Goal: Use online tool/utility: Utilize a website feature to perform a specific function

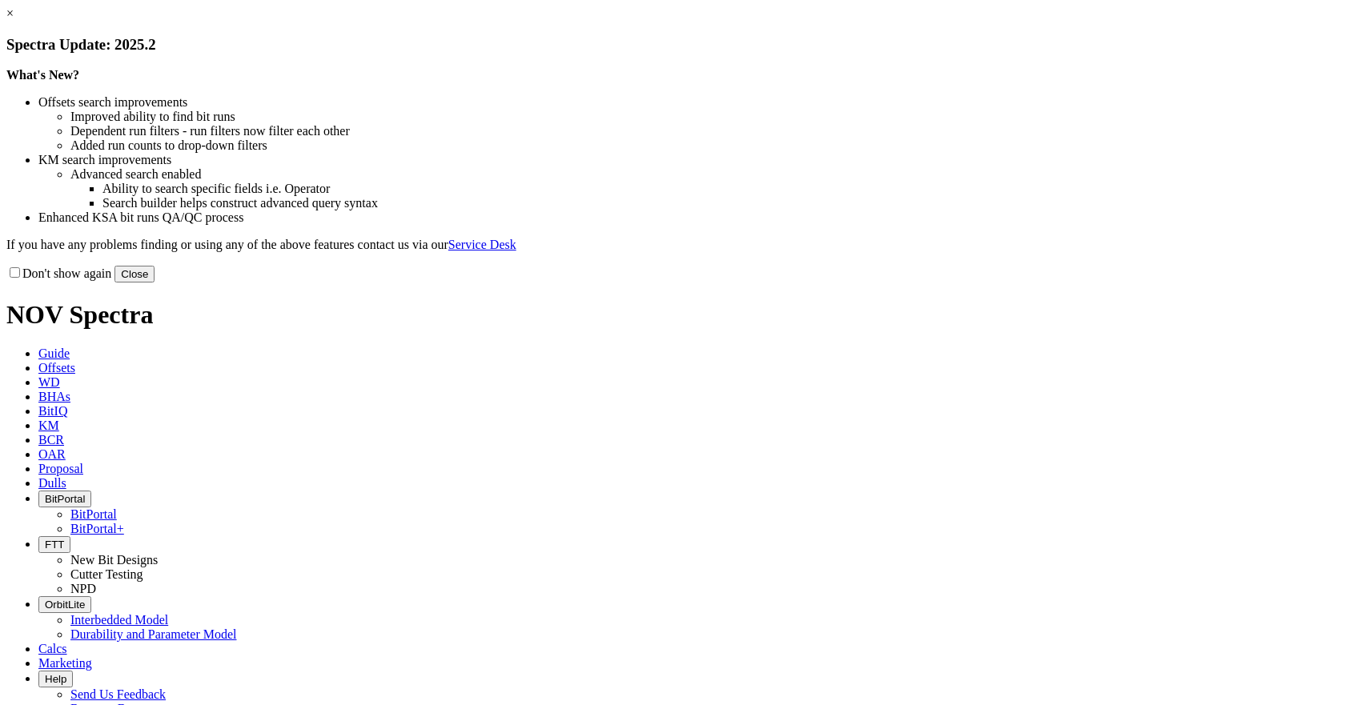
click at [154, 283] on button "Close" at bounding box center [134, 274] width 40 height 17
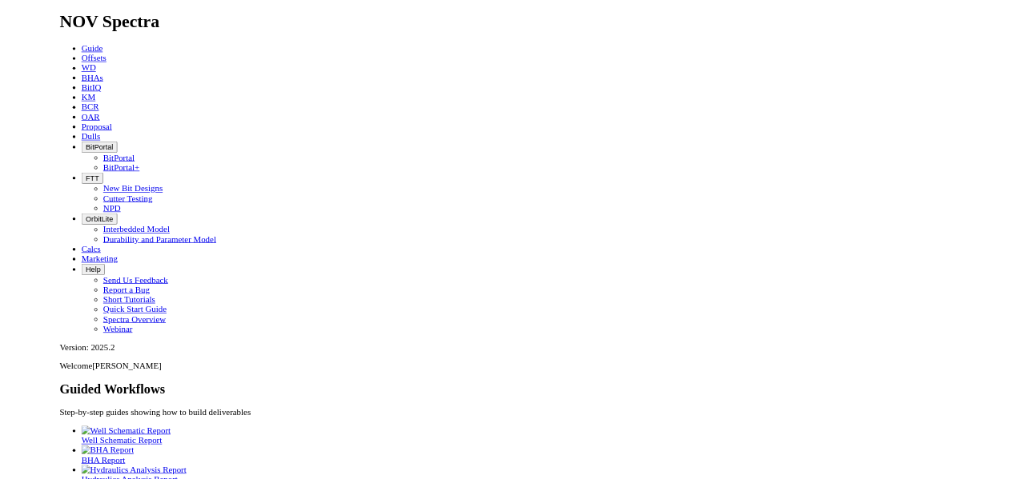
scroll to position [66, 0]
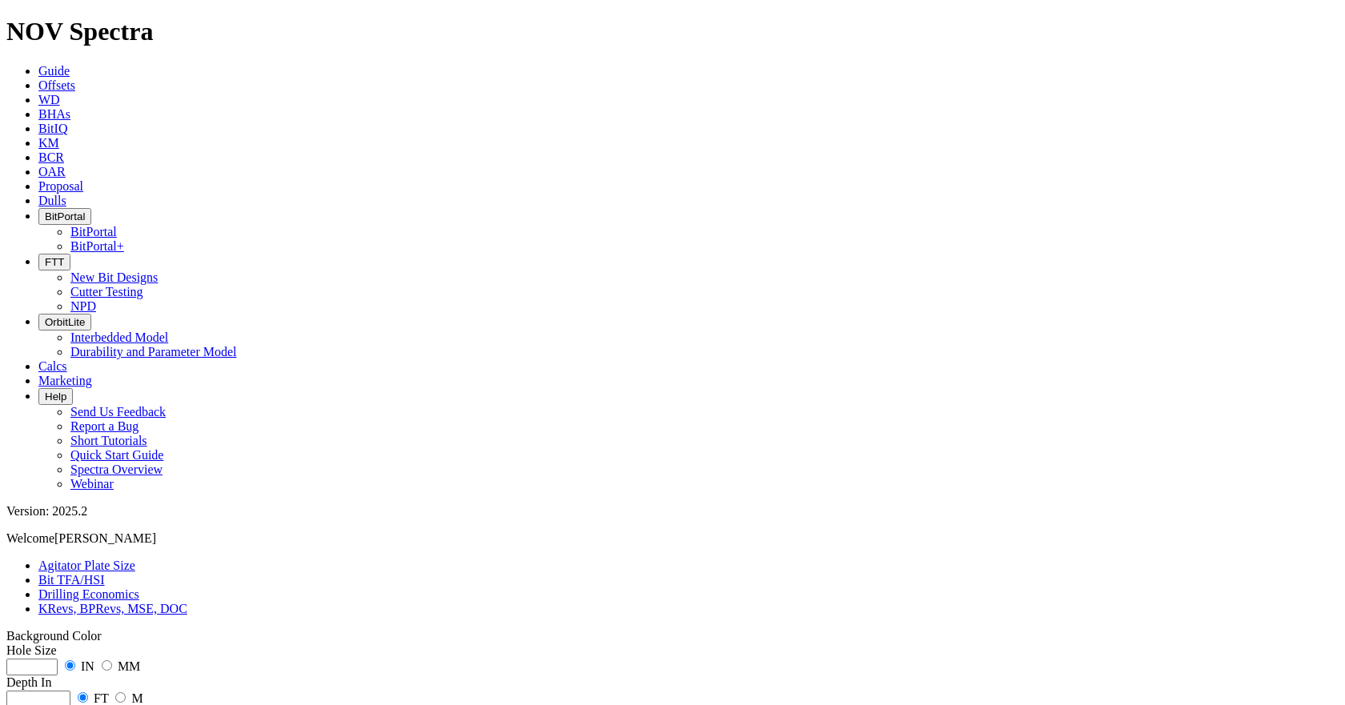
click at [58, 659] on input "number" at bounding box center [31, 667] width 51 height 17
type input "16"
click at [70, 691] on input "number" at bounding box center [38, 699] width 64 height 17
type input "500"
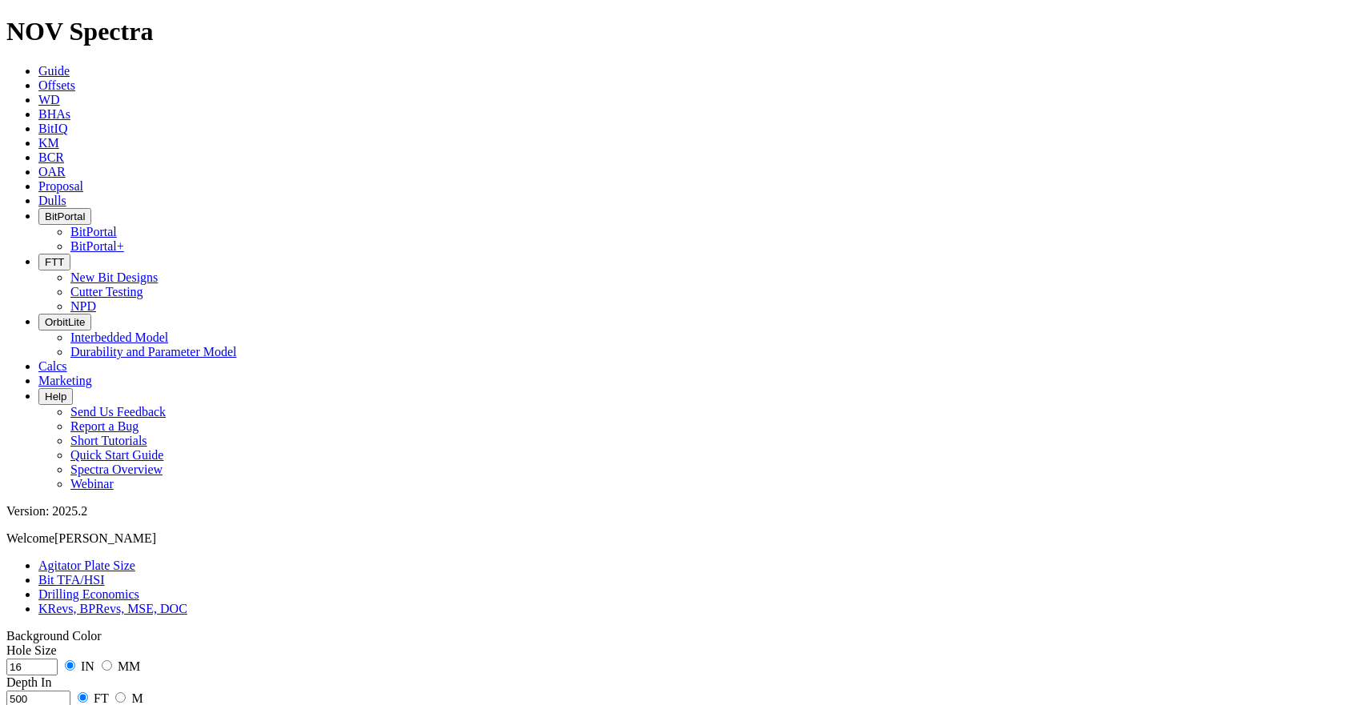
type input "1000"
click at [126, 692] on input "radio" at bounding box center [120, 697] width 10 height 10
radio input "true"
radio input "false"
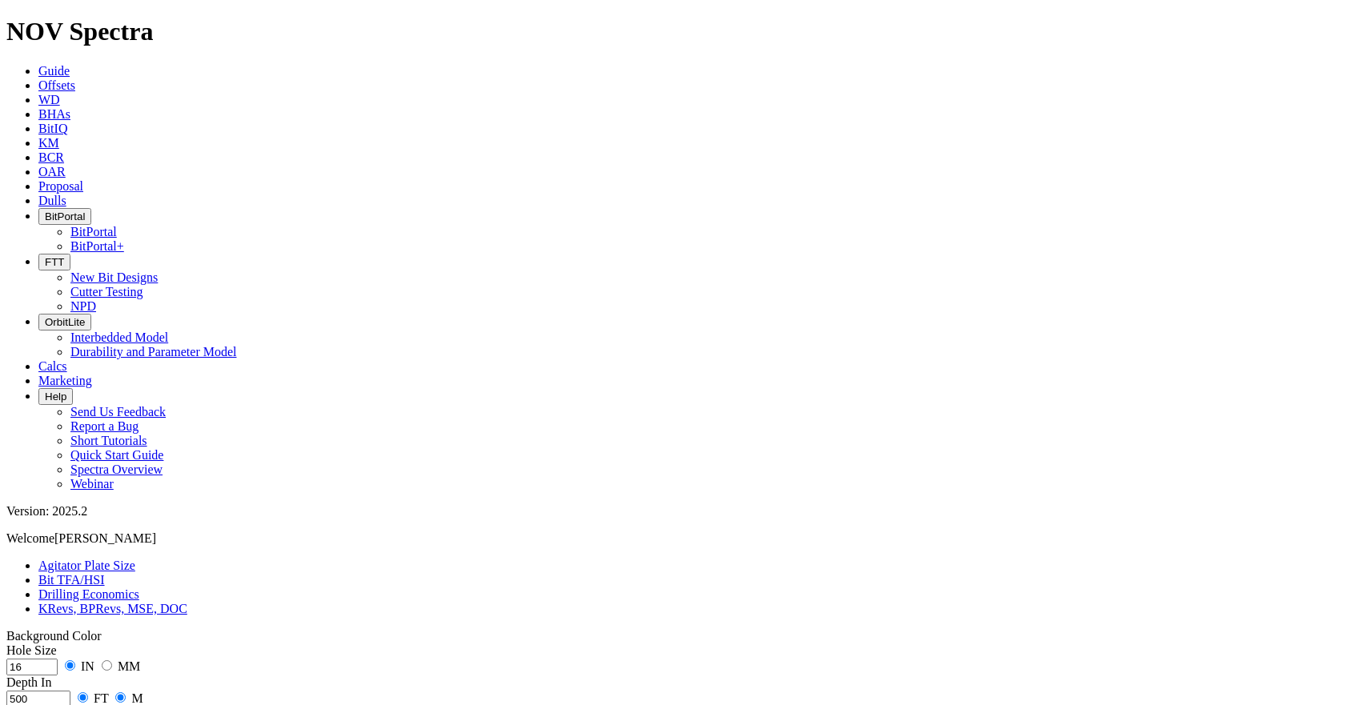
radio input "false"
radio input "true"
drag, startPoint x: 122, startPoint y: 319, endPoint x: 75, endPoint y: 320, distance: 47.3
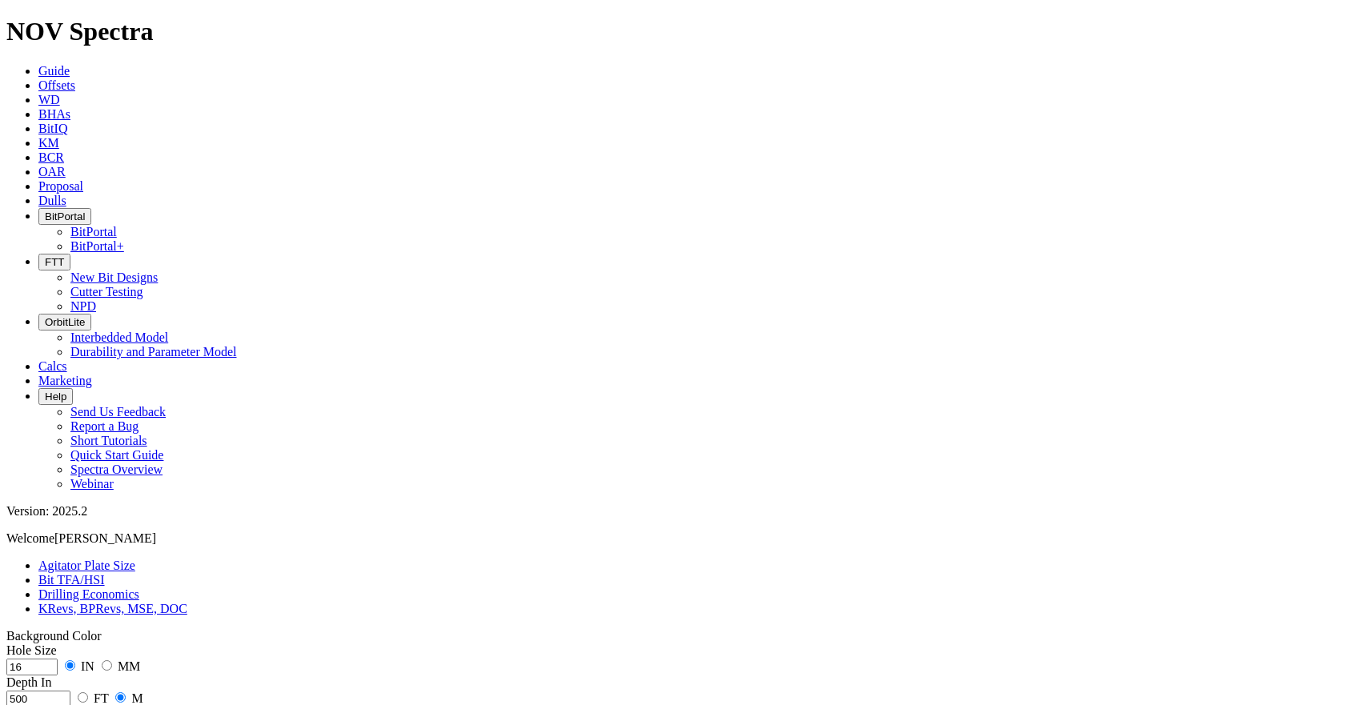
drag, startPoint x: 132, startPoint y: 326, endPoint x: 75, endPoint y: 324, distance: 56.9
drag, startPoint x: 92, startPoint y: 322, endPoint x: 82, endPoint y: 320, distance: 10.5
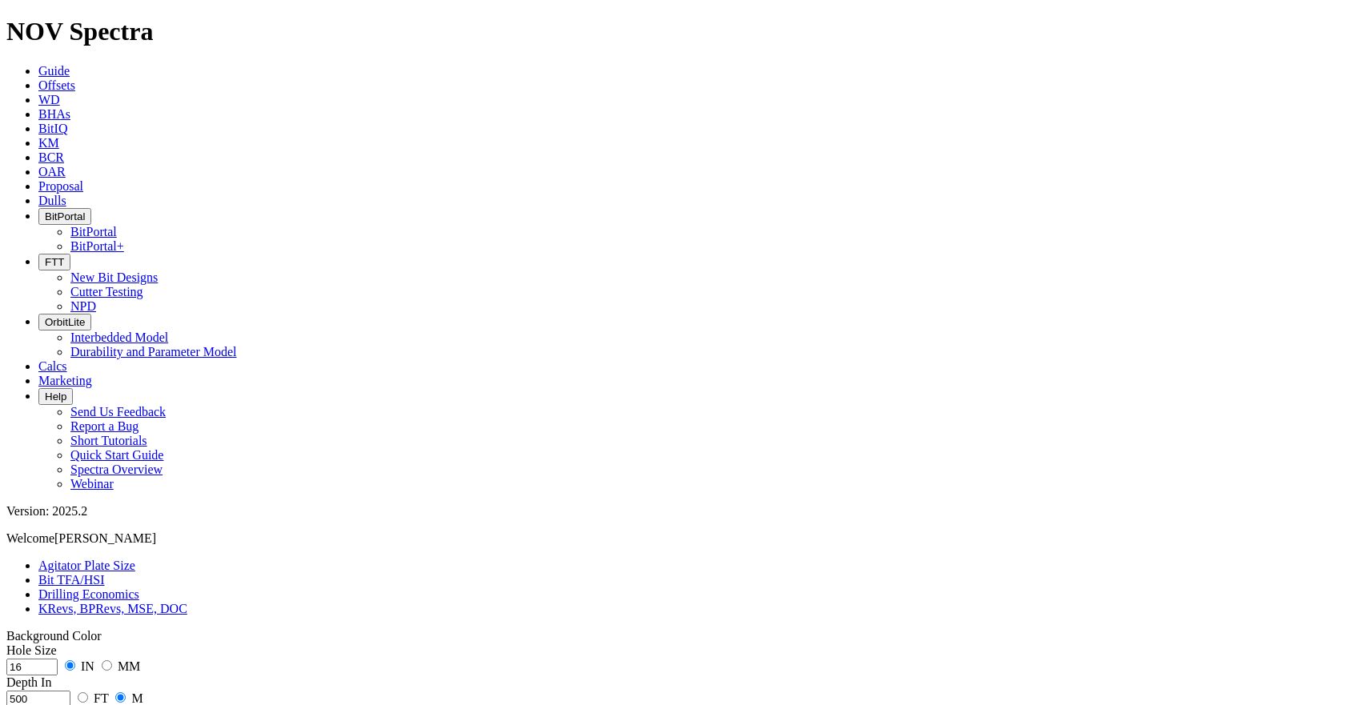
type input "17"
type input "160"
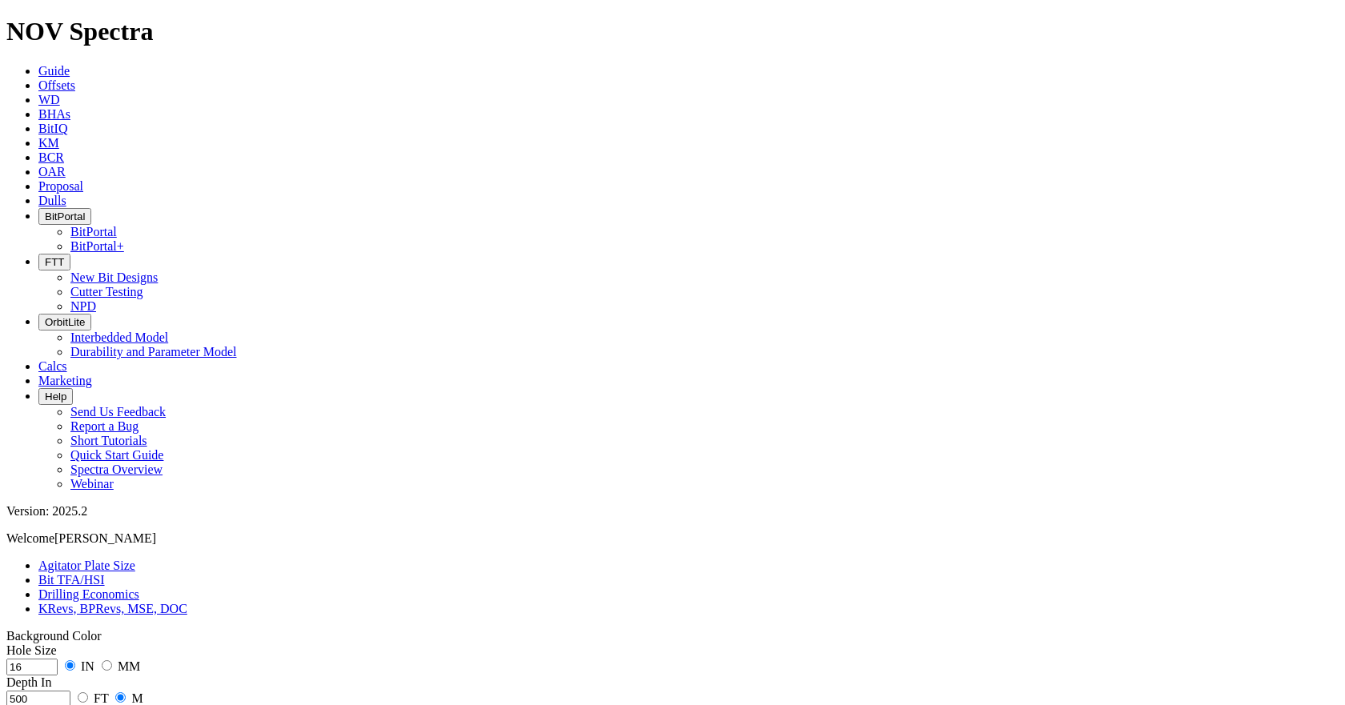
type input "20"
type input "15"
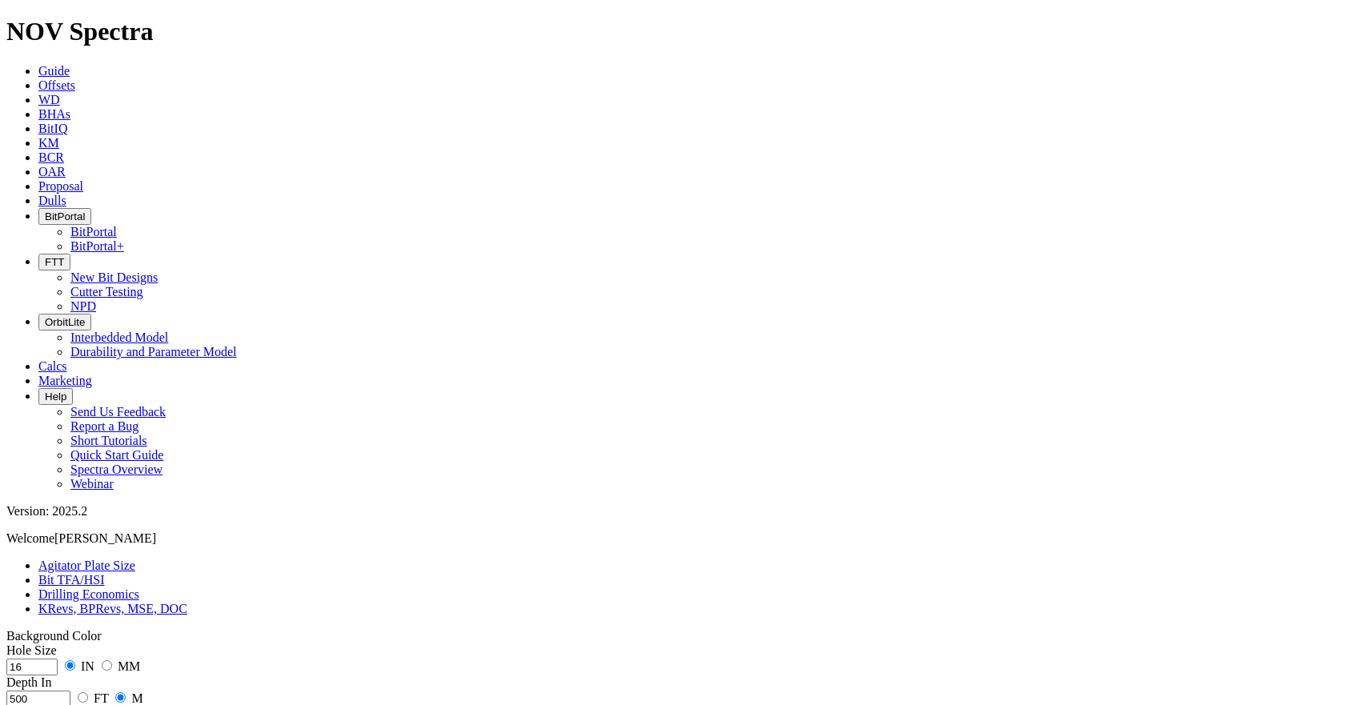
type input "1000"
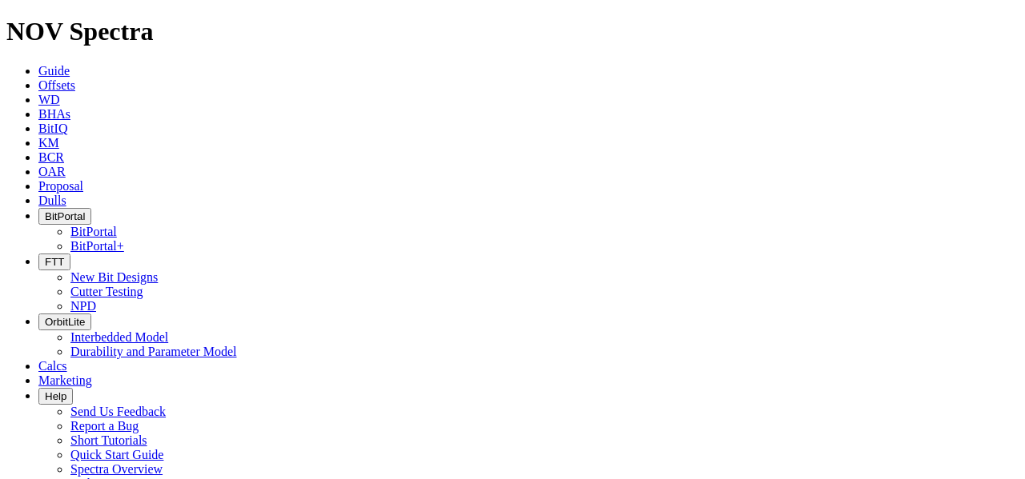
type input "0"
